Goal: Information Seeking & Learning: Learn about a topic

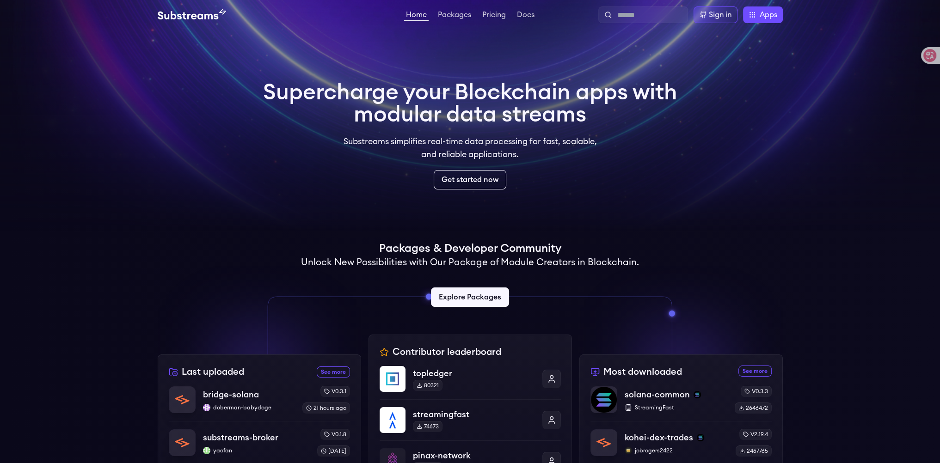
click at [447, 14] on link "Packages" at bounding box center [454, 15] width 37 height 9
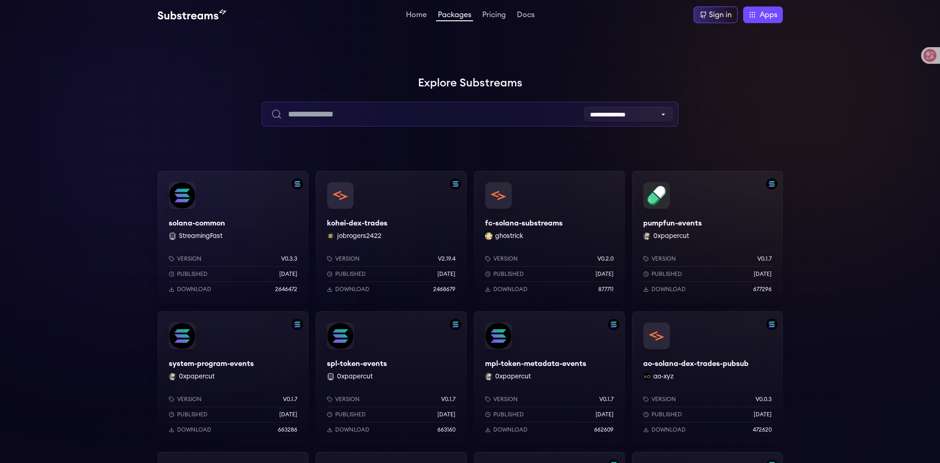
click at [337, 114] on input "text" at bounding box center [470, 114] width 417 height 25
type input "******"
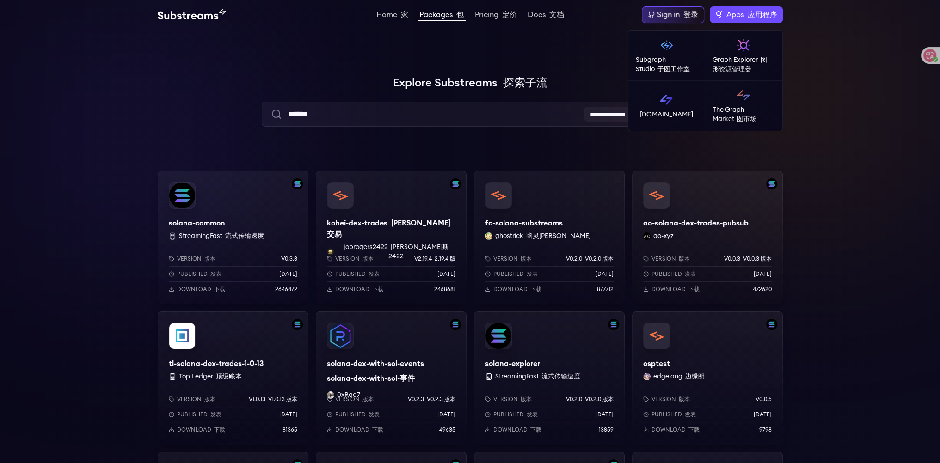
click at [731, 18] on span "Apps 应用程序" at bounding box center [751, 14] width 51 height 11
click at [673, 106] on img at bounding box center [666, 99] width 15 height 15
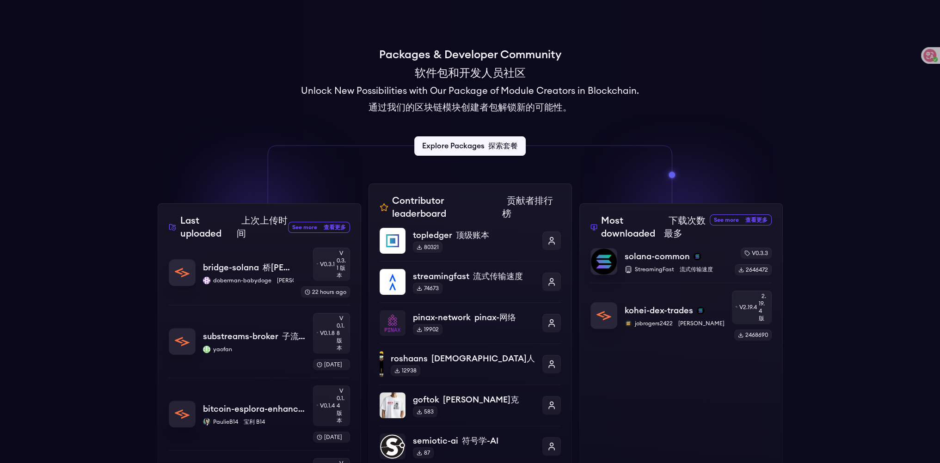
scroll to position [324, 0]
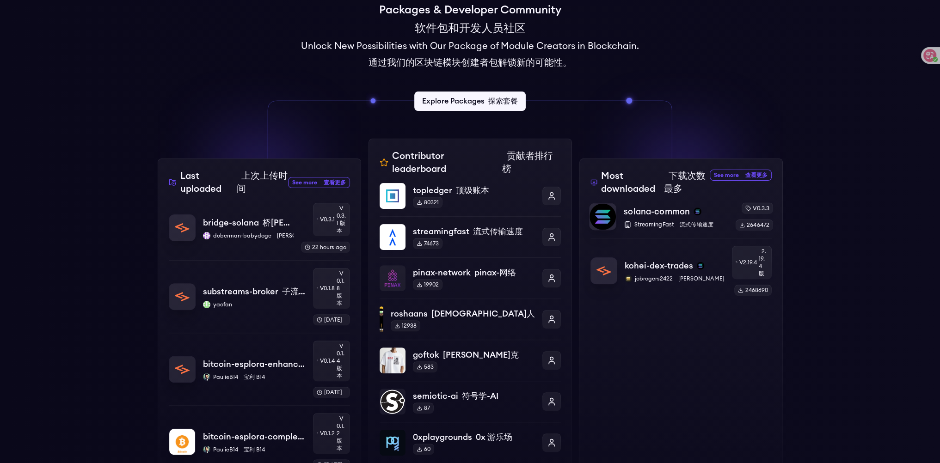
click at [698, 223] on font "流式传输速度" at bounding box center [696, 225] width 34 height 6
